Goal: Transaction & Acquisition: Purchase product/service

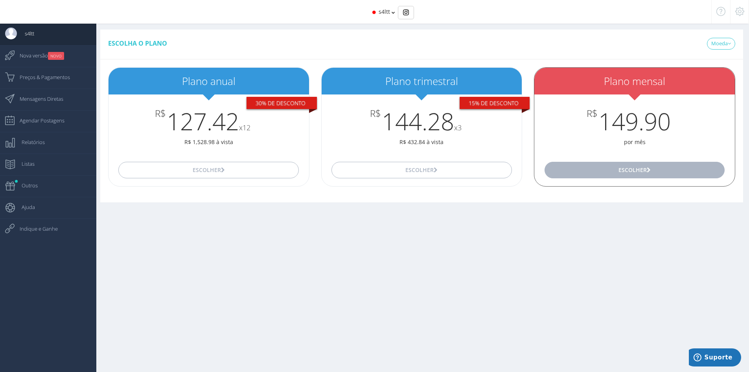
click at [594, 173] on button "Escolher" at bounding box center [635, 170] width 180 height 17
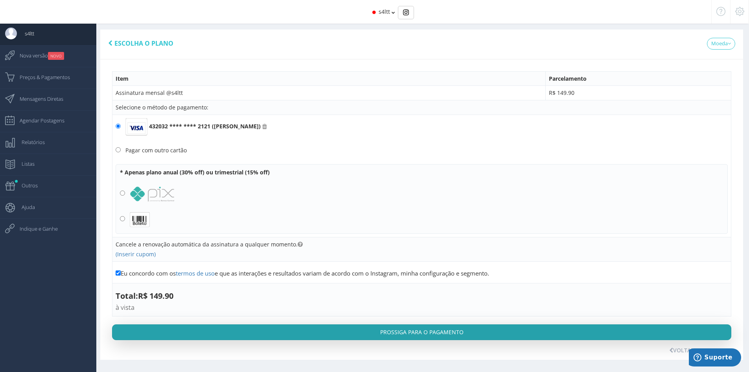
click at [348, 335] on button "Prossiga para o pagamento" at bounding box center [421, 332] width 619 height 16
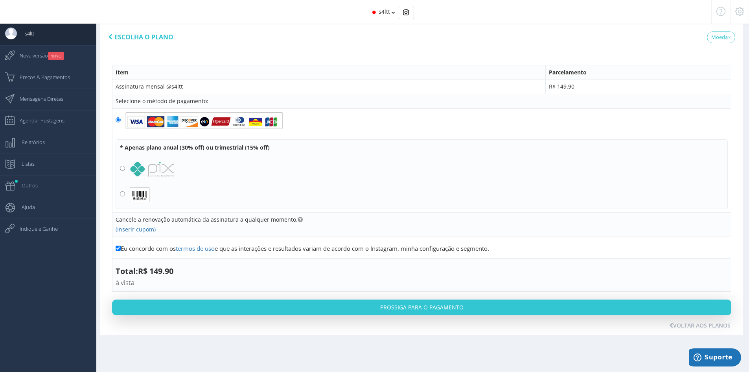
scroll to position [8, 0]
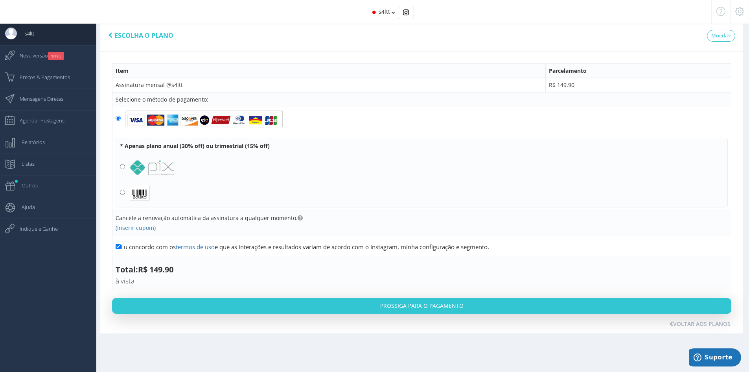
click at [177, 97] on div "Selecione o método de pagamento:" at bounding box center [422, 100] width 612 height 8
click at [139, 119] on img at bounding box center [203, 119] width 157 height 18
click at [121, 119] on input "radio" at bounding box center [118, 118] width 5 height 5
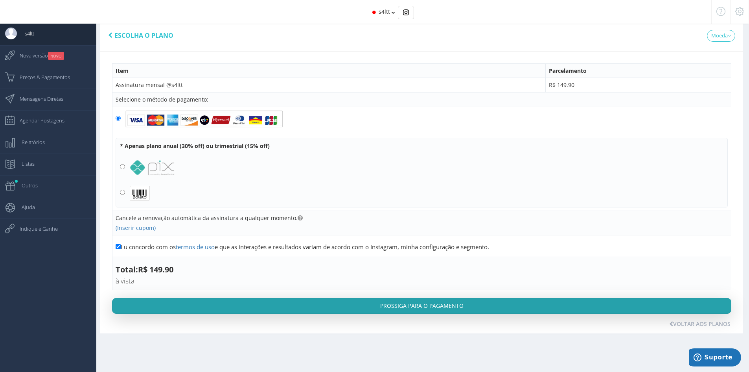
click at [259, 304] on button "Prossiga para o pagamento" at bounding box center [421, 306] width 619 height 16
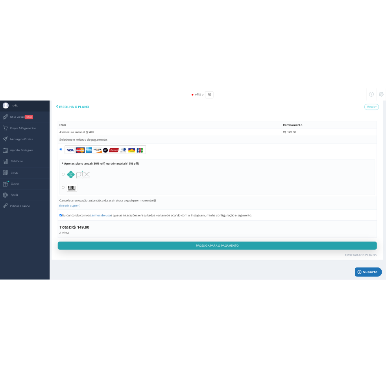
scroll to position [0, 0]
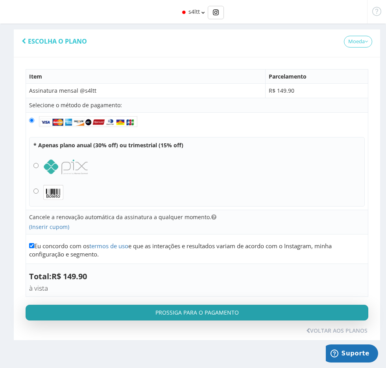
click at [168, 307] on button "Prossiga para o pagamento" at bounding box center [197, 313] width 342 height 16
click at [172, 317] on button "Prossiga para o pagamento" at bounding box center [197, 313] width 342 height 16
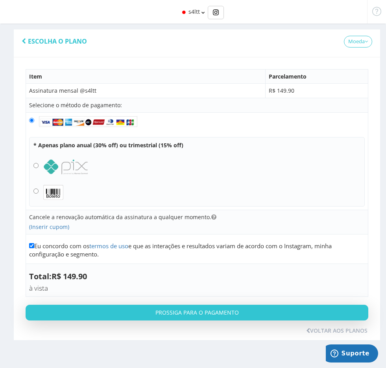
click at [225, 297] on table "Item Parcelamento Assinatura mensal @s4ltt R$ 149.90 Selecione o método de paga…" at bounding box center [197, 183] width 342 height 228
click at [224, 303] on div "Item Parcelamento Assinatura mensal @s4ltt R$ 149.90 Selecione o método de paga…" at bounding box center [197, 195] width 342 height 252
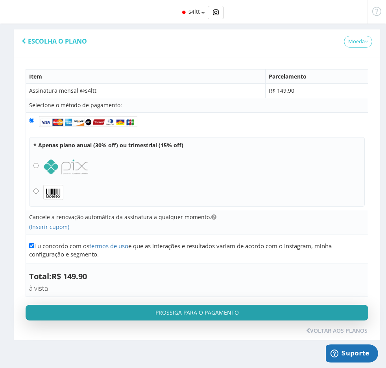
click at [228, 313] on button "Prossiga para o pagamento" at bounding box center [197, 313] width 342 height 16
